Goal: Task Accomplishment & Management: Manage account settings

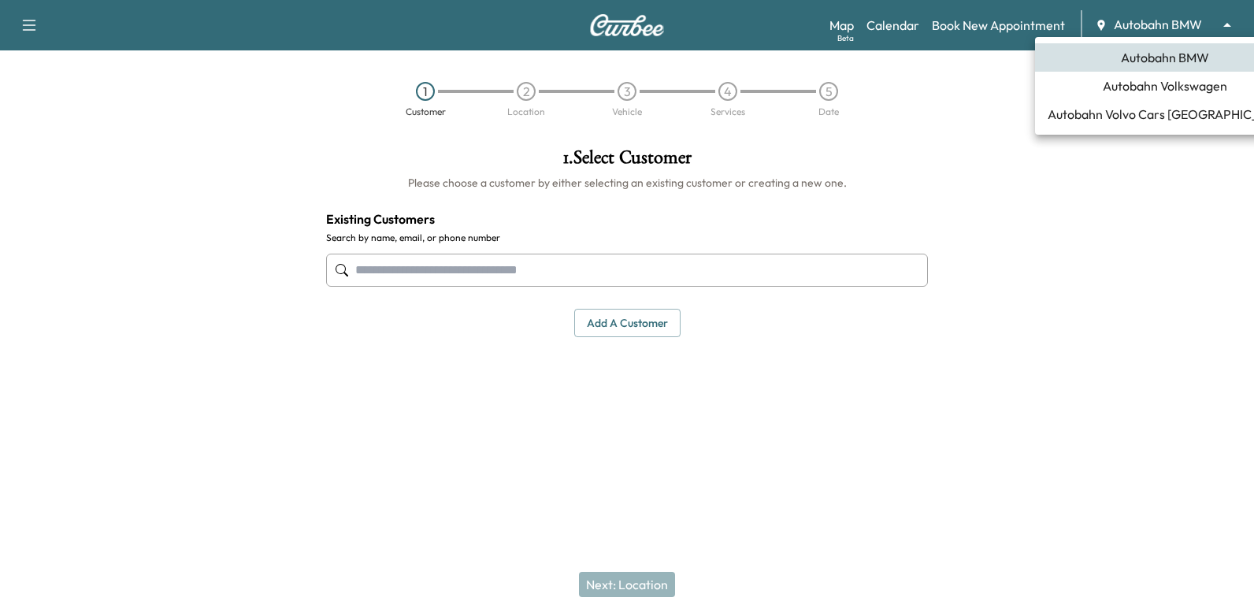
click at [1195, 23] on body "Support Log Out Map Beta Calendar Book New Appointment Autobahn BMW ******** ​ …" at bounding box center [627, 308] width 1254 height 616
drag, startPoint x: 925, startPoint y: 291, endPoint x: 924, endPoint y: 283, distance: 7.9
click at [925, 287] on div at bounding box center [627, 308] width 1254 height 616
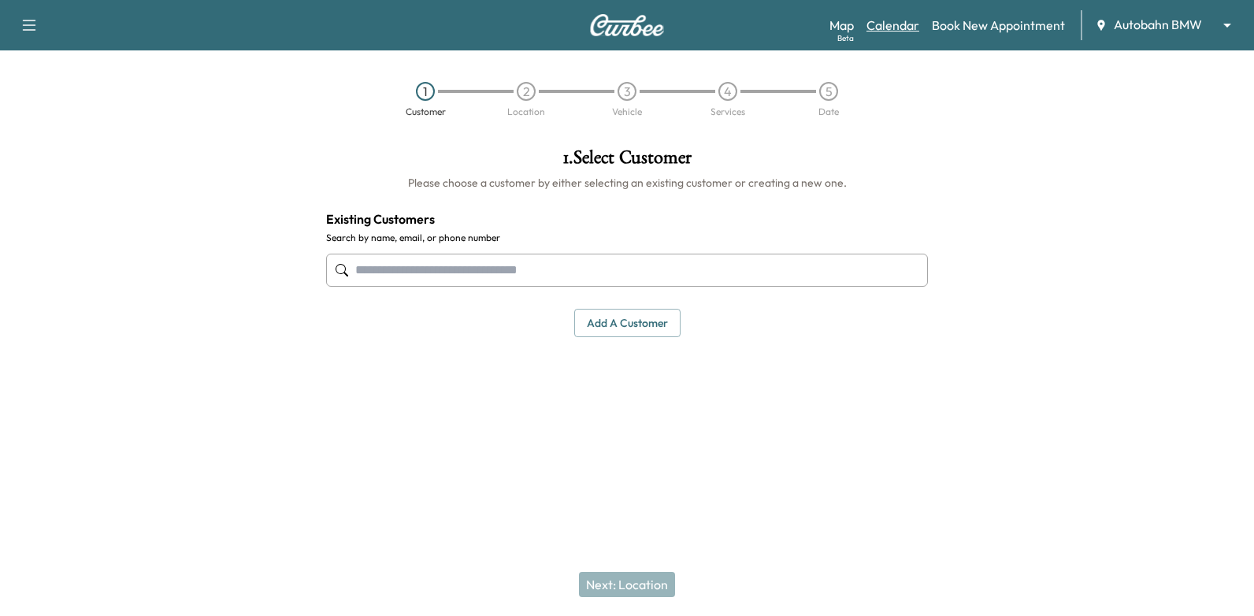
click at [895, 24] on link "Calendar" at bounding box center [893, 25] width 53 height 19
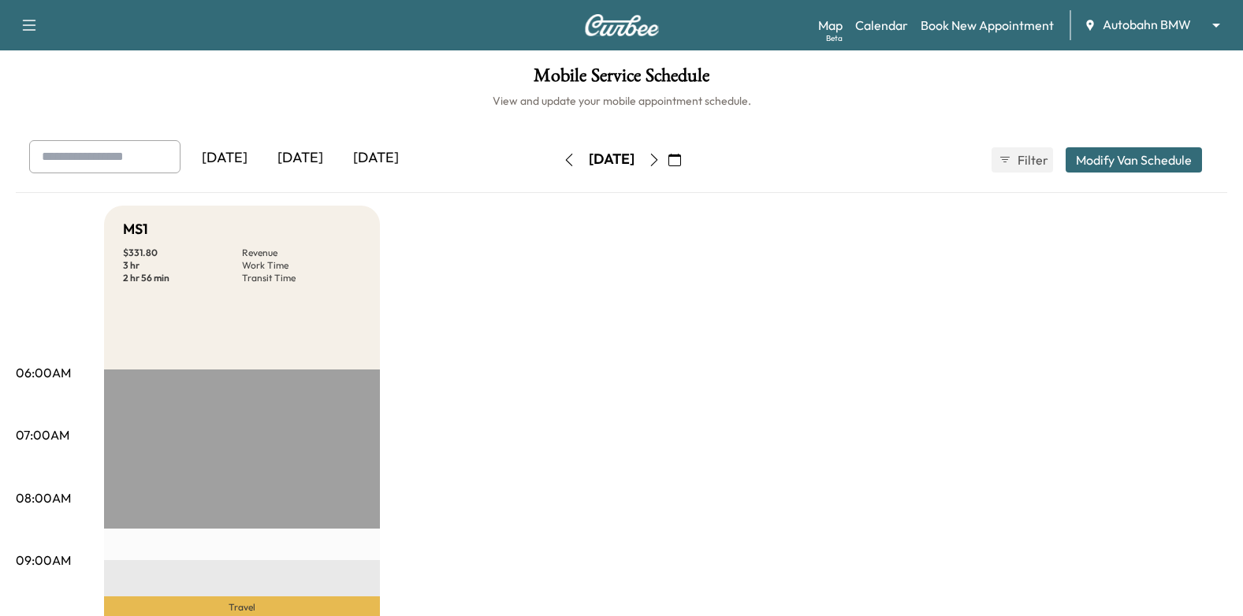
click at [681, 163] on icon "button" at bounding box center [674, 160] width 13 height 13
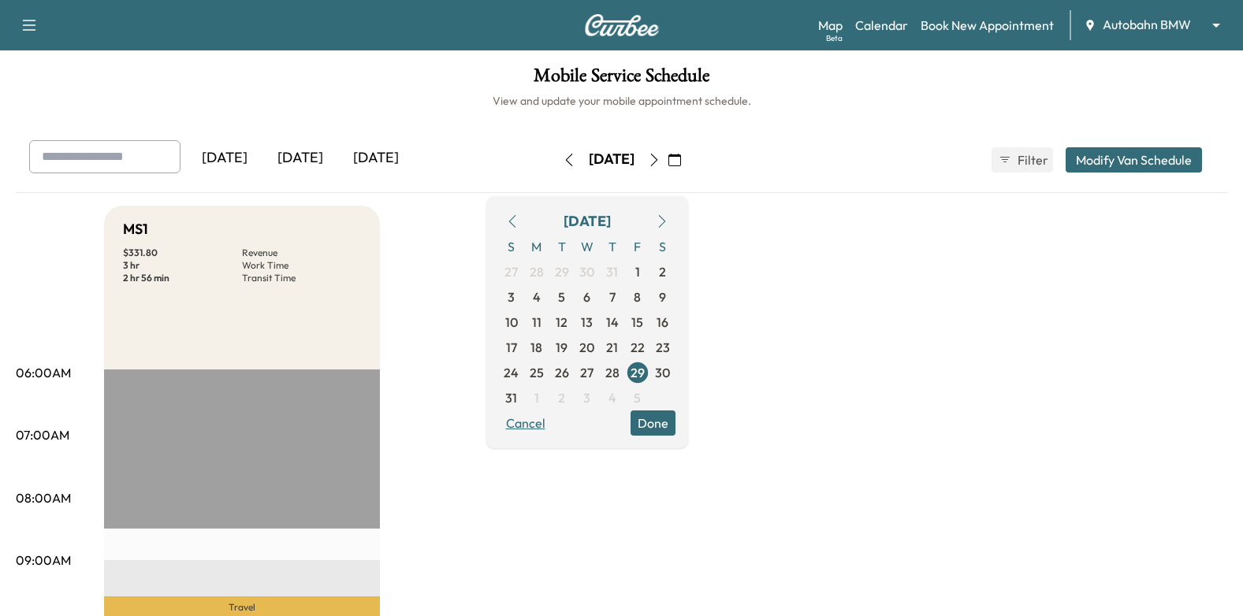
click at [565, 395] on span "2" at bounding box center [561, 397] width 7 height 19
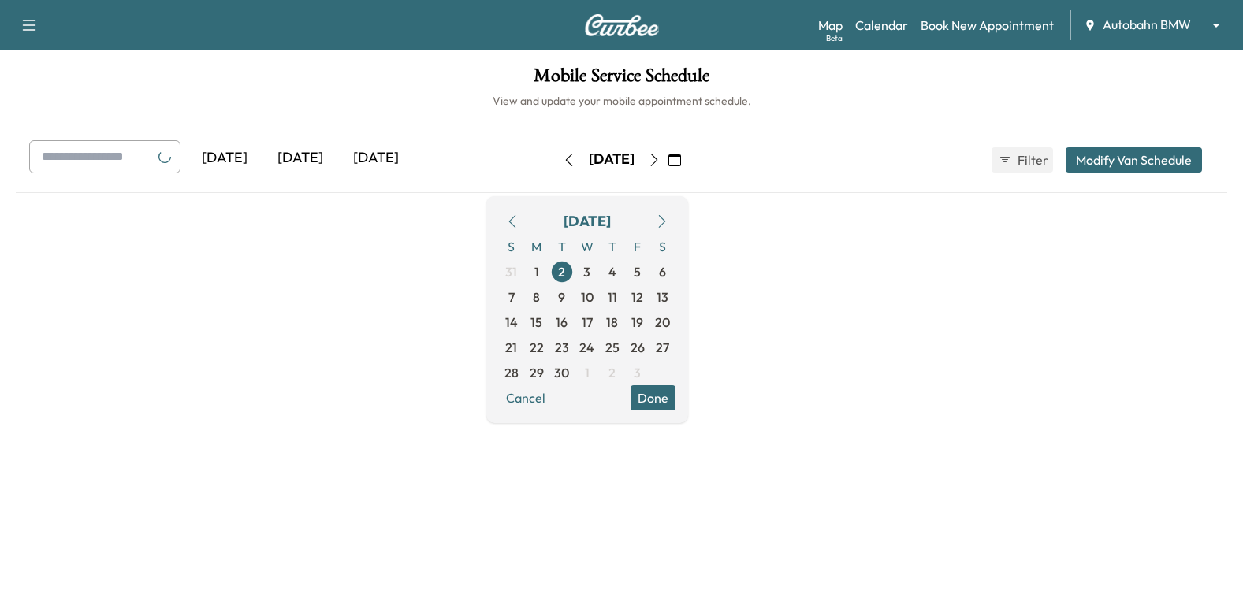
click at [675, 399] on button "Done" at bounding box center [652, 397] width 45 height 25
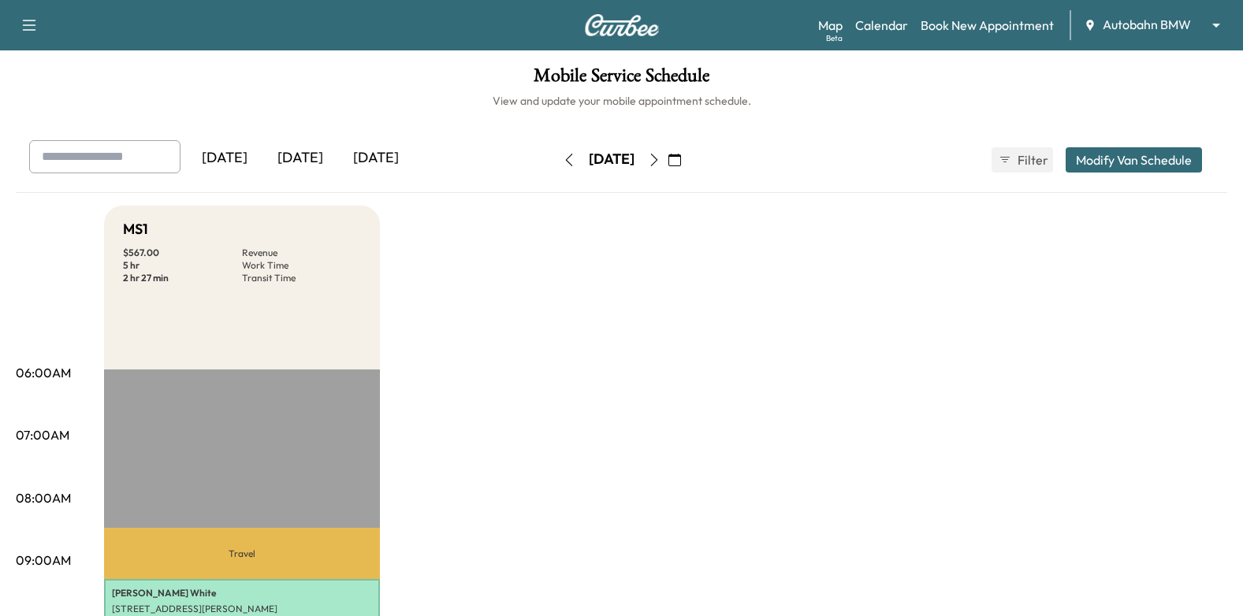
scroll to position [473, 0]
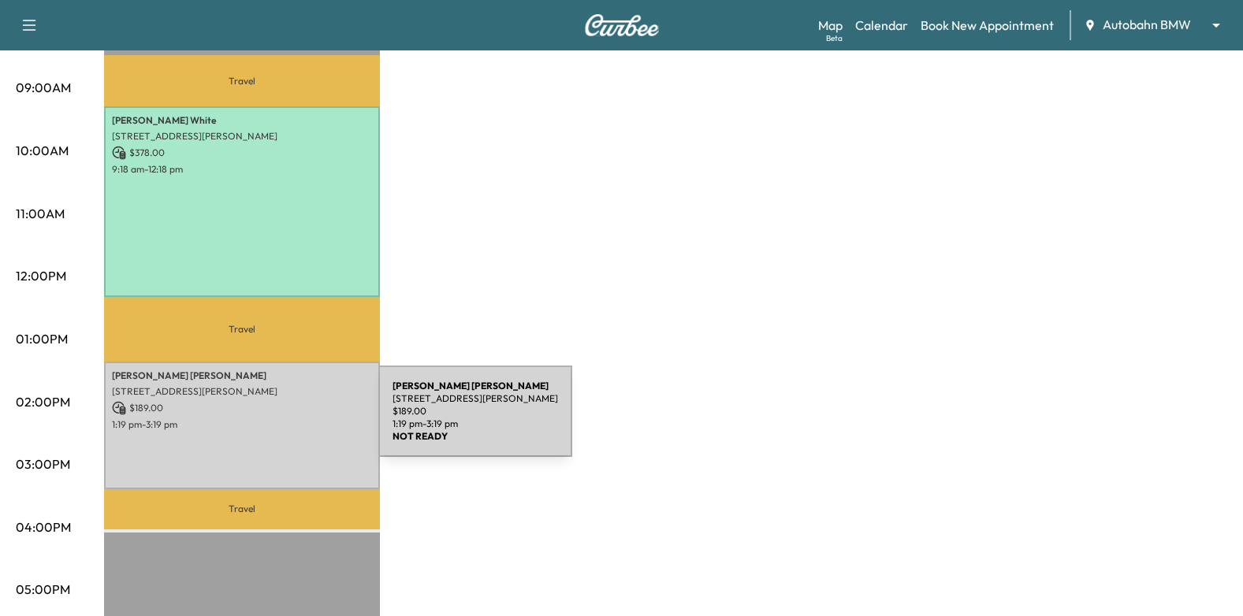
click at [254, 422] on p "1:19 pm - 3:19 pm" at bounding box center [242, 424] width 260 height 13
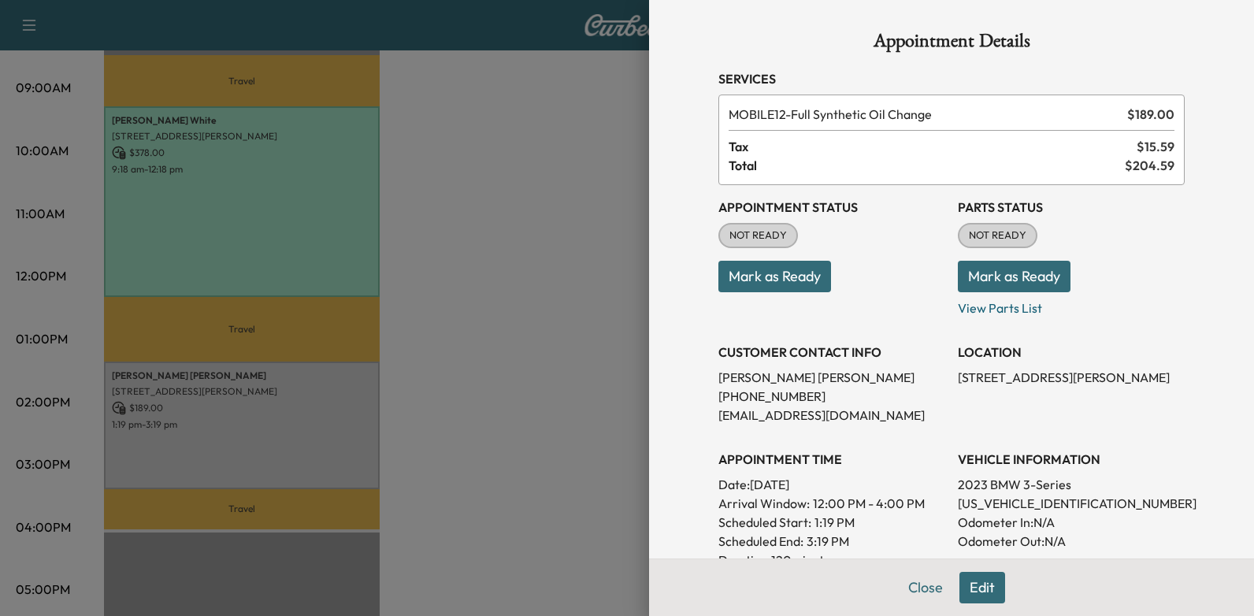
click at [764, 278] on button "Mark as Ready" at bounding box center [775, 277] width 113 height 32
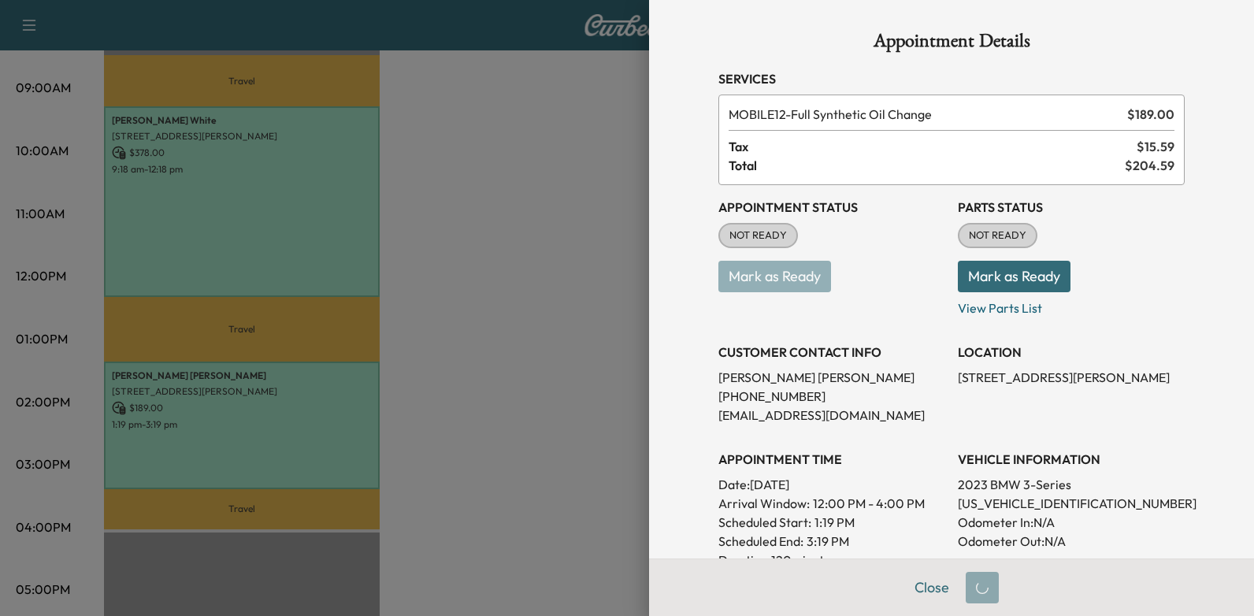
click at [487, 253] on div at bounding box center [627, 308] width 1254 height 616
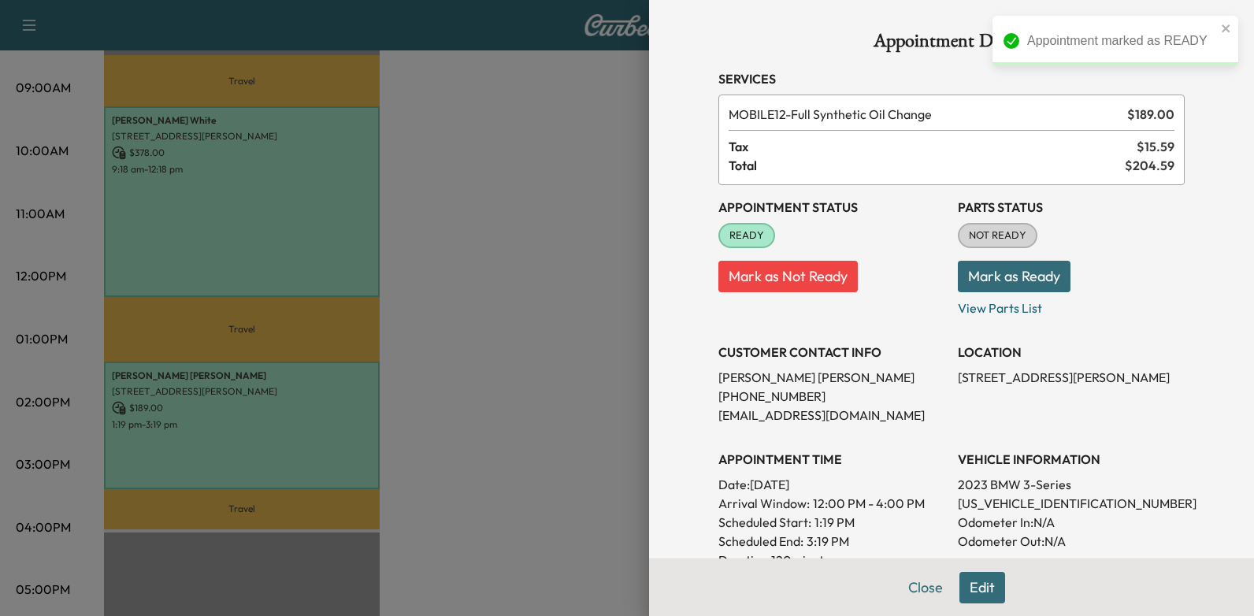
click at [541, 166] on div at bounding box center [627, 308] width 1254 height 616
